Goal: Information Seeking & Learning: Learn about a topic

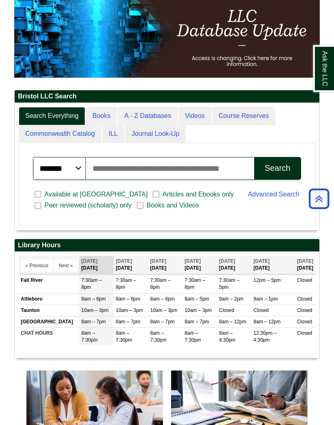
scroll to position [4, 4]
click at [155, 116] on link "A - Z Databases" at bounding box center [148, 116] width 60 height 18
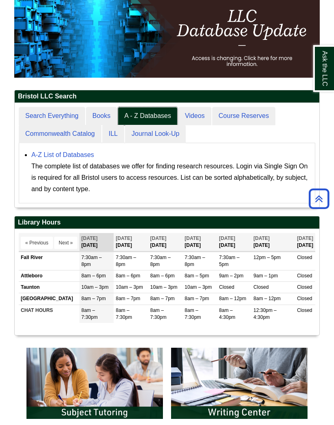
scroll to position [104, 304]
click at [68, 158] on link "A-Z List of Databases" at bounding box center [62, 154] width 63 height 7
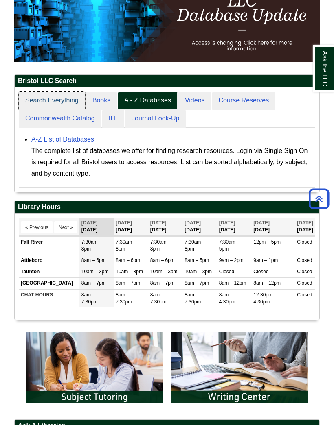
click at [71, 99] on link "Search Everything" at bounding box center [52, 101] width 66 height 18
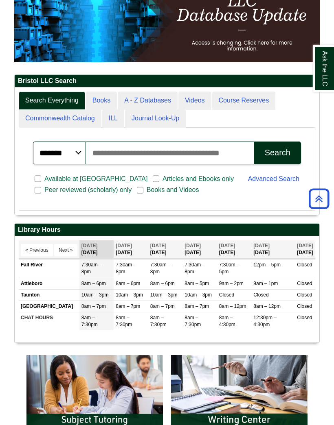
click at [130, 150] on input "Search articles, books, journals & more" at bounding box center [170, 153] width 168 height 23
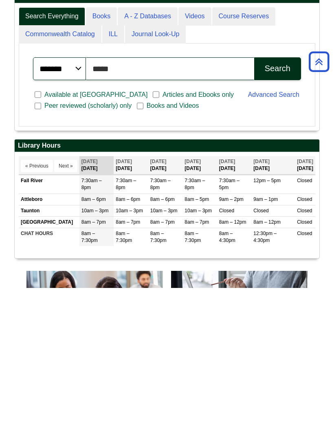
scroll to position [95, 0]
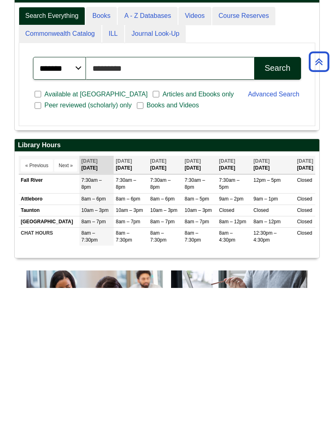
type input "*********"
click at [277, 194] on button "Search" at bounding box center [277, 205] width 47 height 23
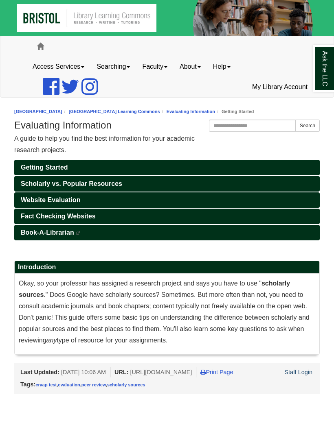
click at [30, 164] on span "Getting Started" at bounding box center [44, 167] width 47 height 7
click at [39, 168] on span "Getting Started" at bounding box center [44, 167] width 47 height 7
click at [31, 183] on span "Scholarly vs. Popular Resources" at bounding box center [71, 183] width 101 height 7
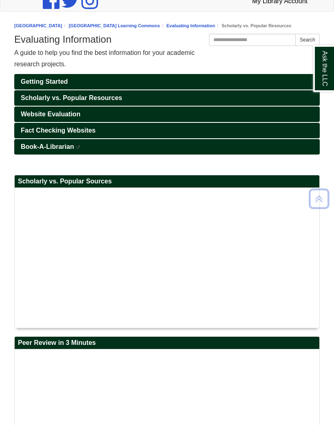
scroll to position [84, 0]
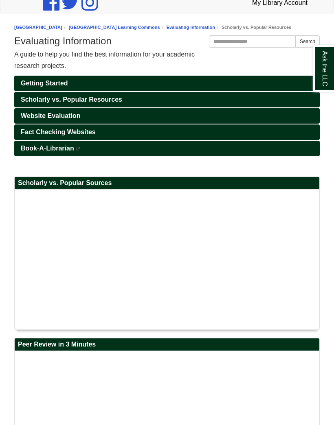
click at [26, 119] on span "Website Evaluation" at bounding box center [50, 115] width 59 height 7
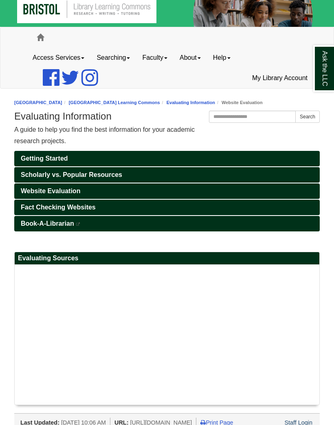
scroll to position [9, 0]
click at [30, 204] on span "Fact Checking Websites" at bounding box center [58, 207] width 75 height 7
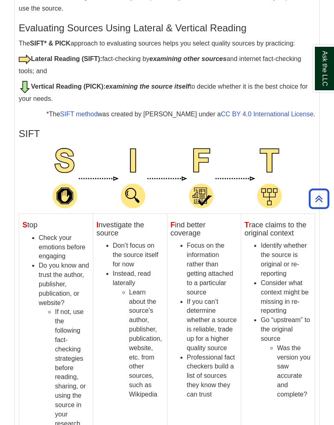
scroll to position [802, 0]
